Goal: Task Accomplishment & Management: Complete application form

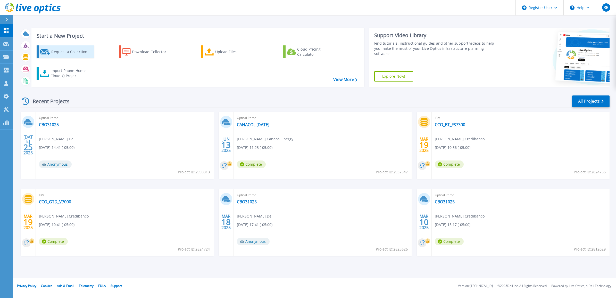
click at [61, 53] on div "Request a Collection" at bounding box center [71, 52] width 41 height 10
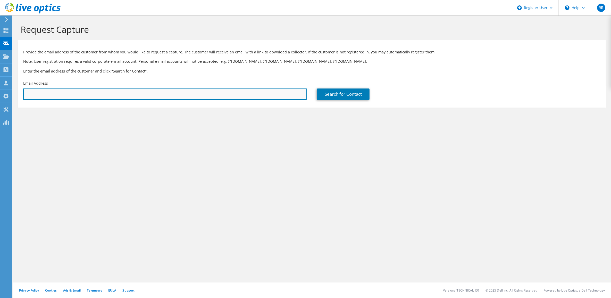
click at [133, 92] on input "text" at bounding box center [165, 93] width 284 height 11
click at [127, 93] on input "anderson.ruiz@" at bounding box center [165, 93] width 284 height 11
type input "anderson.ruiz@esab.com.co"
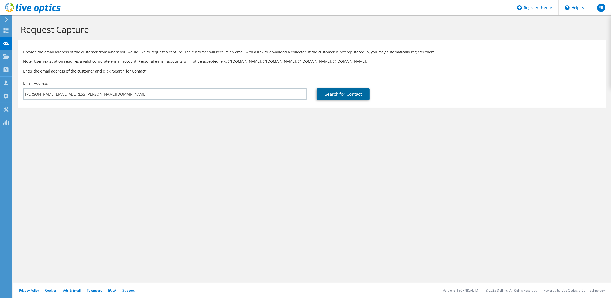
click at [354, 95] on link "Search for Contact" at bounding box center [343, 93] width 53 height 11
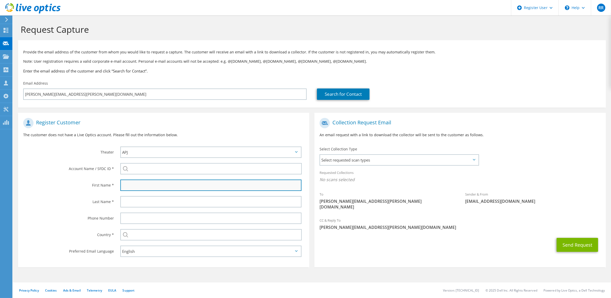
click at [151, 184] on input "text" at bounding box center [210, 184] width 181 height 11
type input "Anderson Andrey"
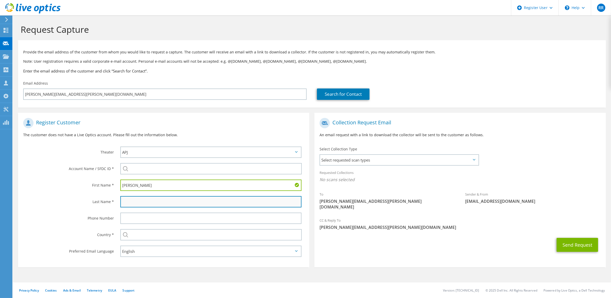
click at [152, 202] on input "text" at bounding box center [210, 201] width 181 height 11
type input "Ruiz Vergara"
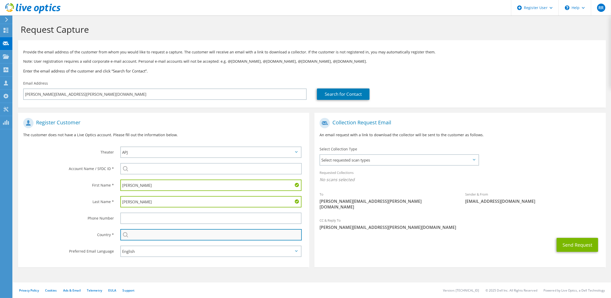
click at [173, 235] on input "text" at bounding box center [211, 234] width 182 height 11
type input "Colombia"
click at [54, 199] on label "Last Name *" at bounding box center [68, 200] width 91 height 8
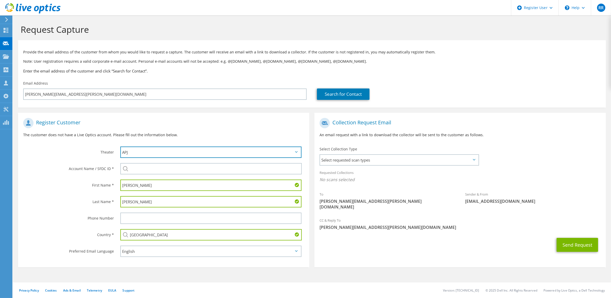
click at [207, 155] on select "APJ EMEA NA/LATAM" at bounding box center [210, 151] width 181 height 11
select select "3"
click at [120, 146] on select "APJ EMEA NA/LATAM" at bounding box center [210, 151] width 181 height 11
click at [80, 178] on div "First Name *" at bounding box center [66, 185] width 97 height 16
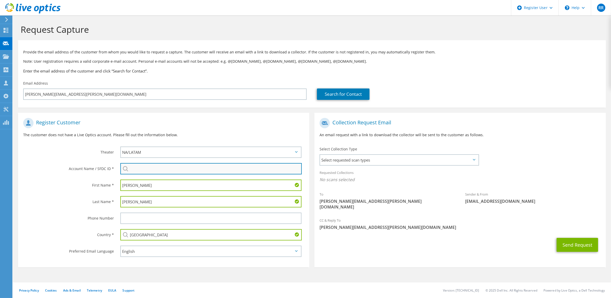
click at [162, 171] on input "search" at bounding box center [211, 168] width 182 height 11
type input "e"
type input "r"
type input "w"
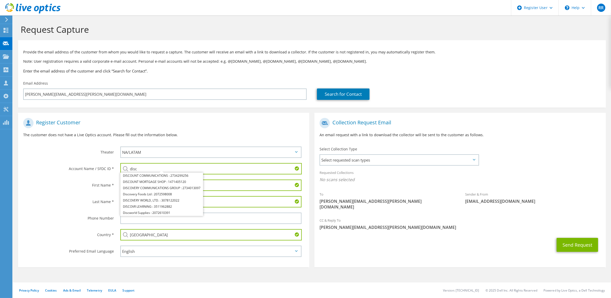
click at [159, 168] on input "disc" at bounding box center [211, 168] width 182 height 11
drag, startPoint x: 122, startPoint y: 167, endPoint x: 102, endPoint y: 164, distance: 20.5
click at [102, 164] on div "Account Name / SFDC ID * disc DISCOUNT COMMUNICATIONS : 2734299256 DISCOUNT MOR…" at bounding box center [163, 168] width 291 height 16
type input "dell"
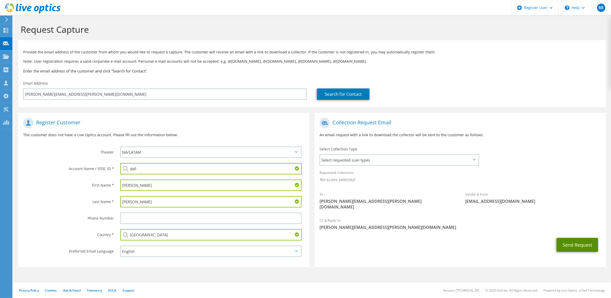
click at [581, 242] on button "Send Request" at bounding box center [578, 245] width 42 height 14
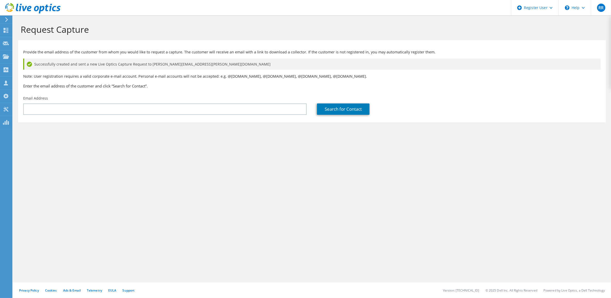
drag, startPoint x: 61, startPoint y: 8, endPoint x: 18, endPoint y: 8, distance: 42.8
click at [18, 8] on header "RR Dell User Rafael Rincon Rafael.Rincon@Dell.com Dell My Profile Log Out \n He…" at bounding box center [305, 7] width 611 height 15
click at [147, 144] on section "Request Capture Provide the email address of the customer from whom you would l…" at bounding box center [312, 81] width 598 height 133
